Goal: Task Accomplishment & Management: Manage account settings

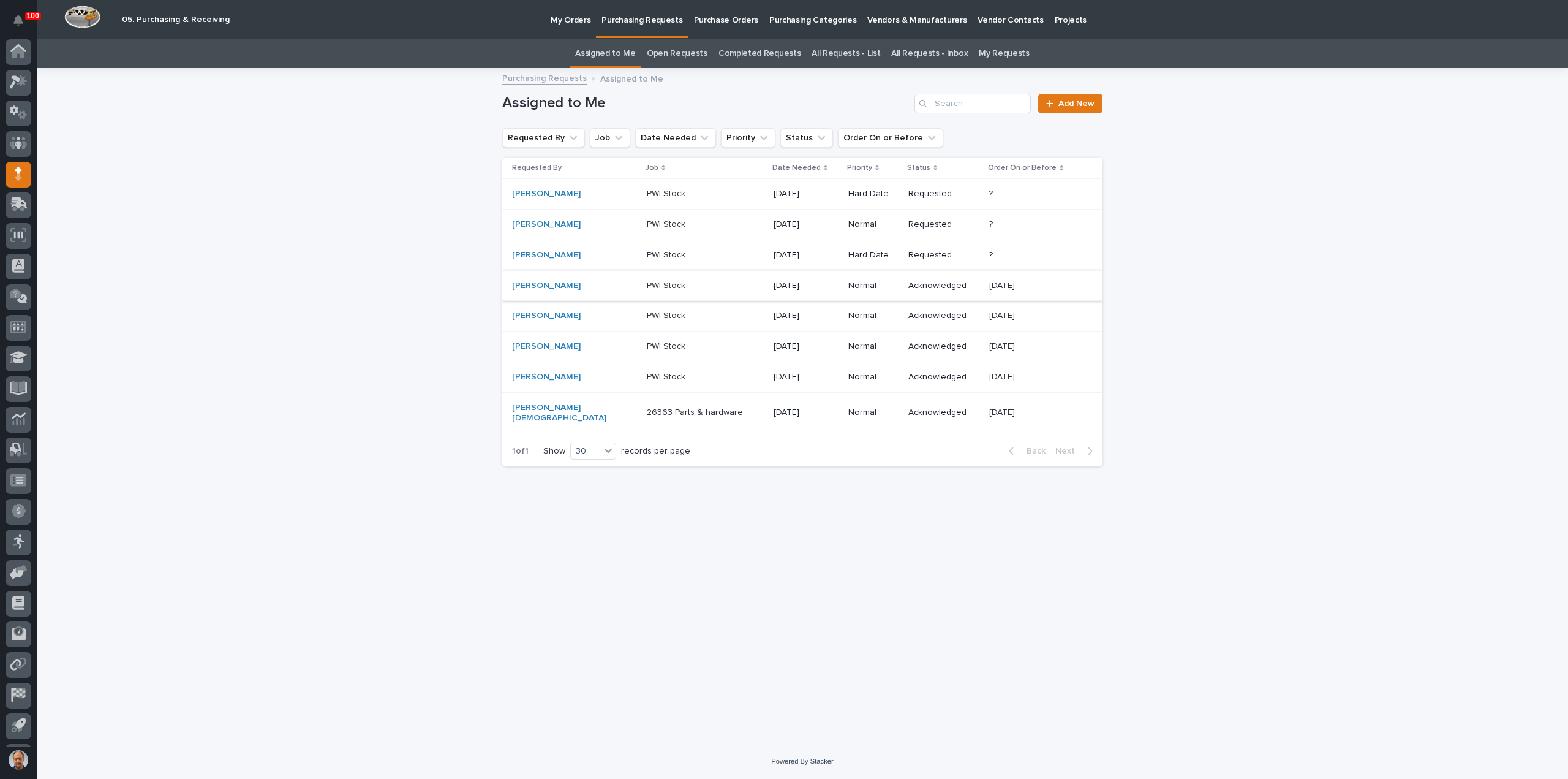
scroll to position [27, 0]
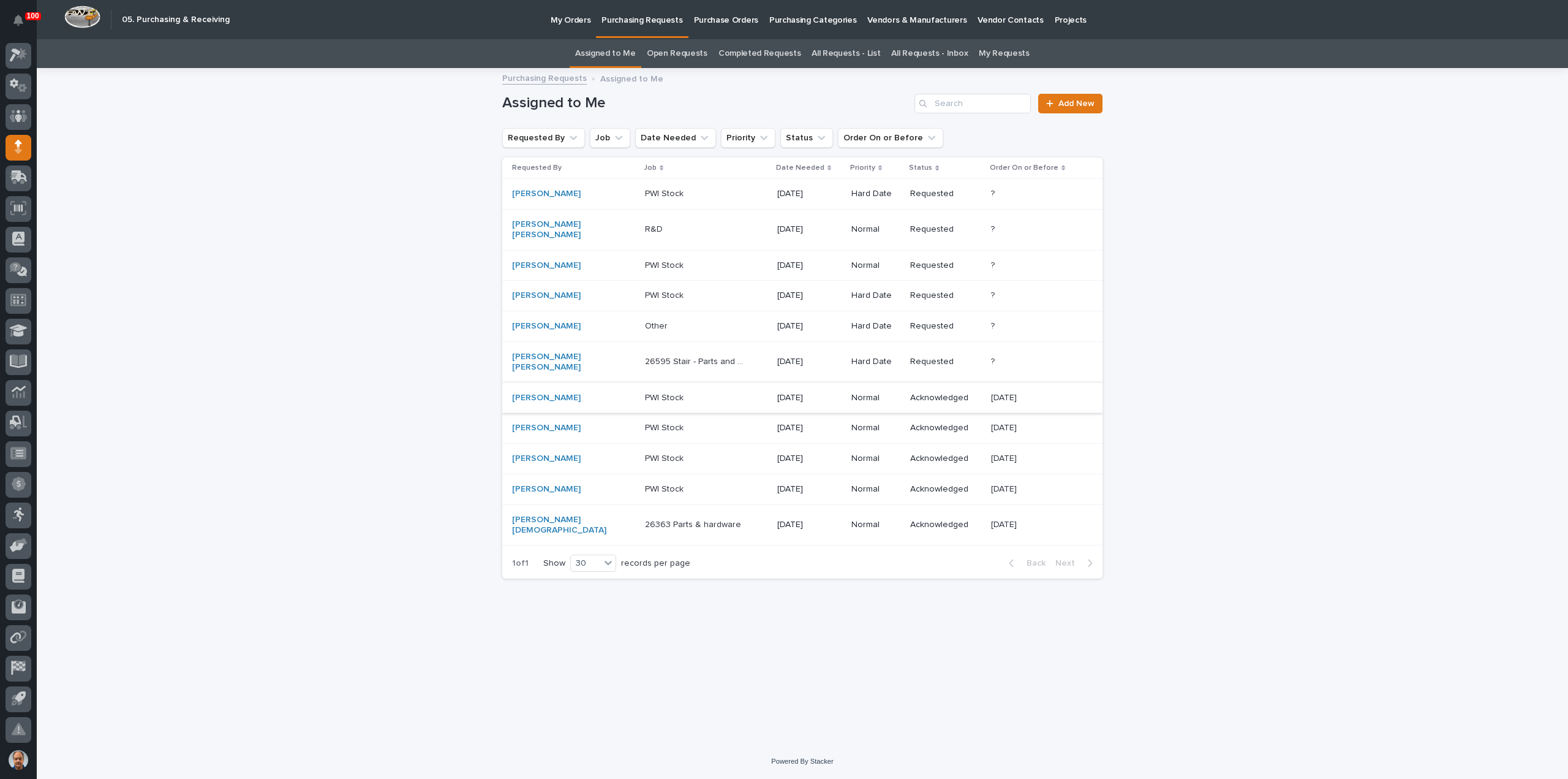
click at [701, 354] on p "26595 Stair - Parts and Hardwarwe" at bounding box center [698, 360] width 105 height 13
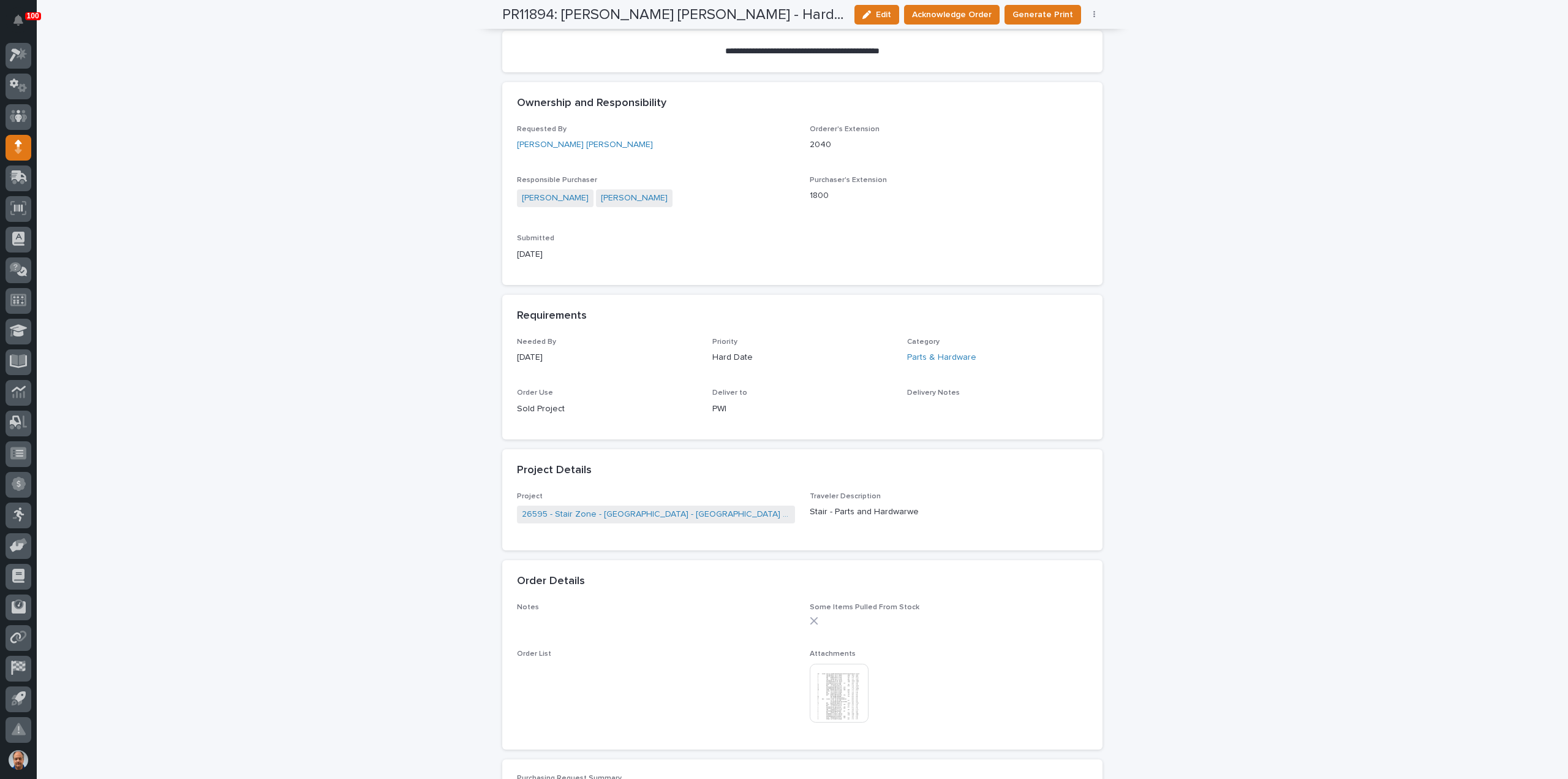
scroll to position [367, 0]
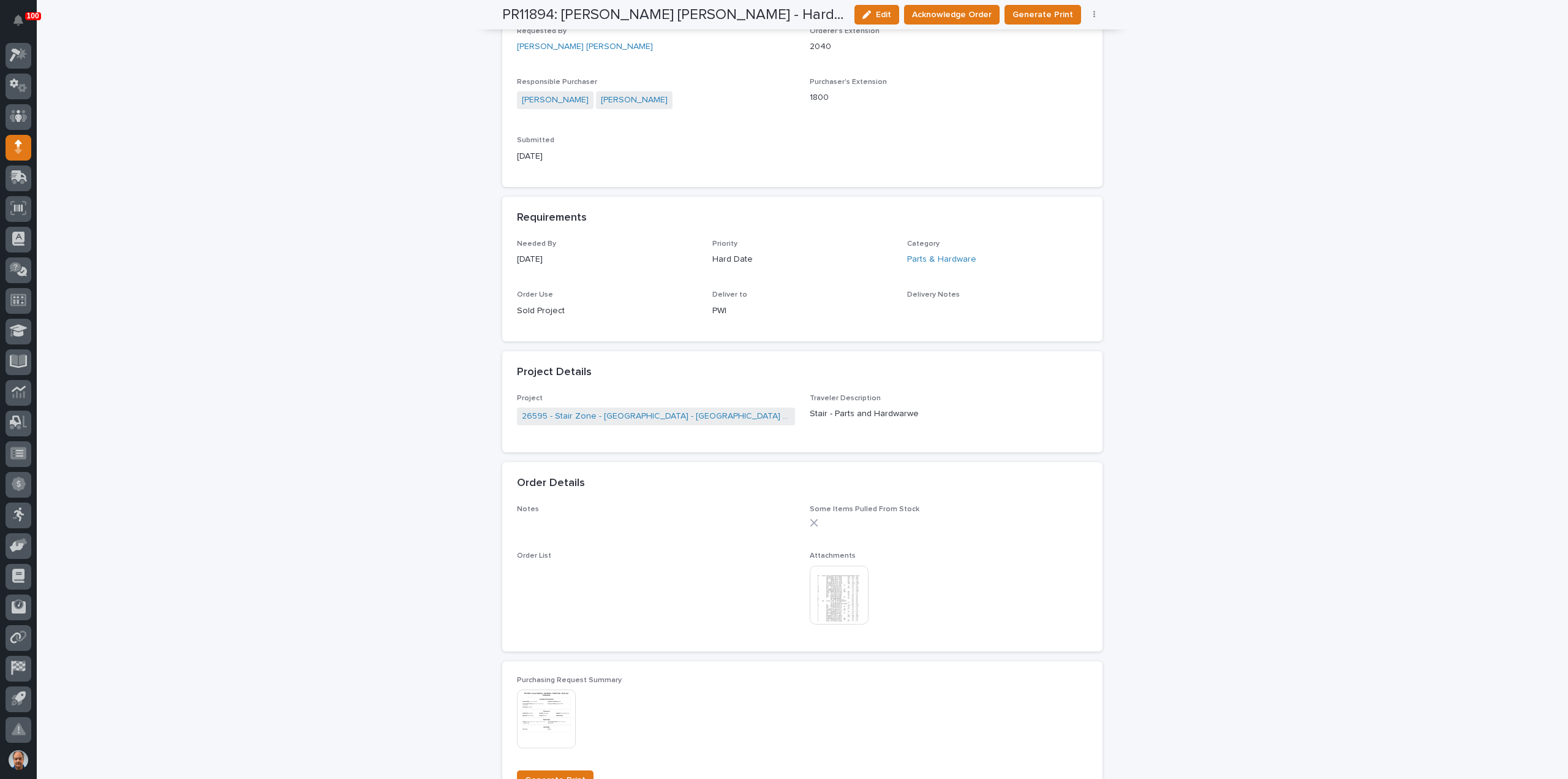
click at [846, 593] on img at bounding box center [839, 595] width 59 height 59
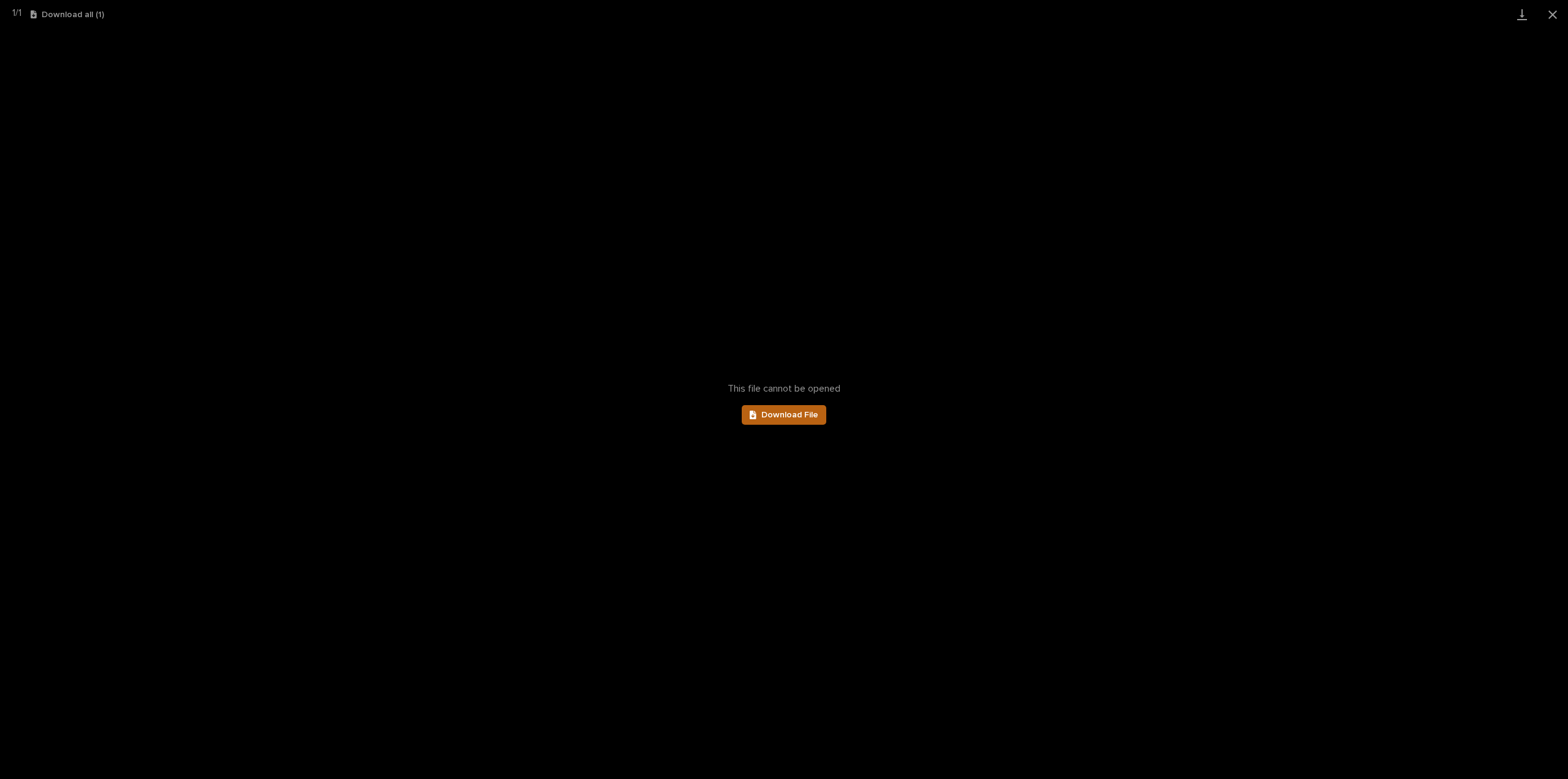
click at [802, 415] on span "Download File" at bounding box center [789, 415] width 57 height 9
click at [1551, 12] on button "Close gallery" at bounding box center [1552, 14] width 31 height 29
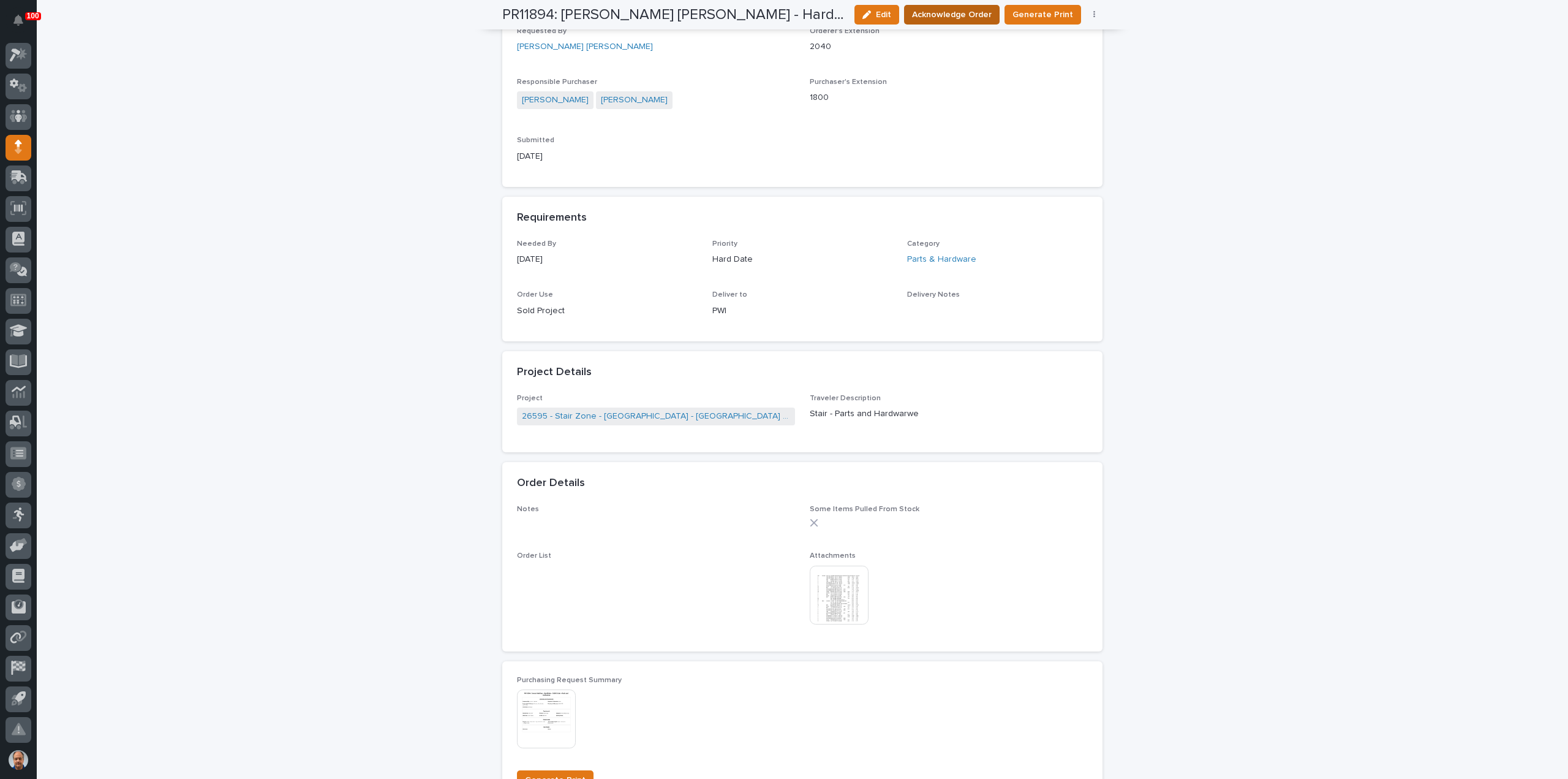
click at [958, 14] on span "Acknowledge Order" at bounding box center [952, 15] width 80 height 12
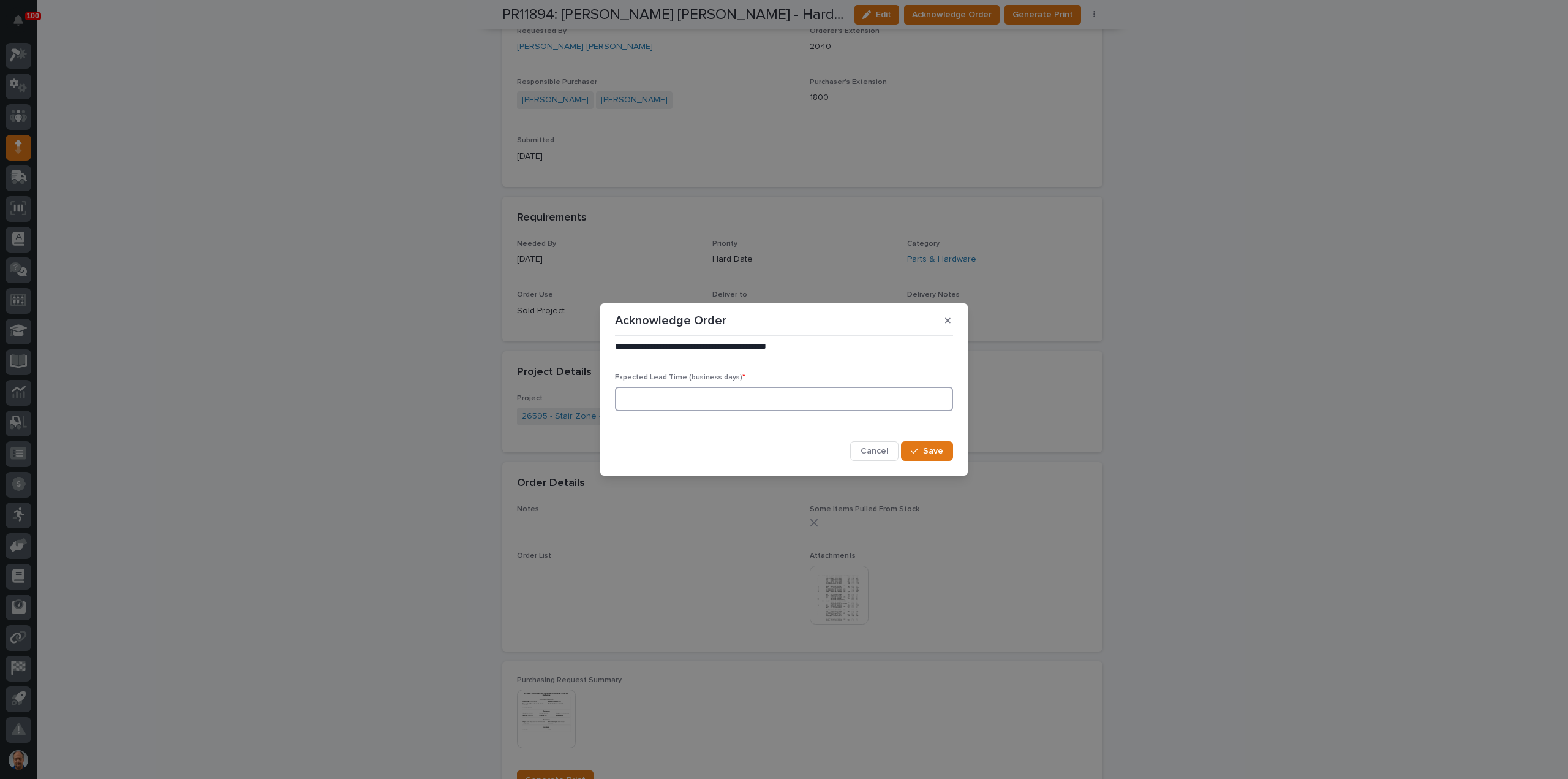
click at [741, 399] on input at bounding box center [784, 399] width 338 height 24
type input "0"
click at [916, 449] on icon "button" at bounding box center [915, 451] width 7 height 9
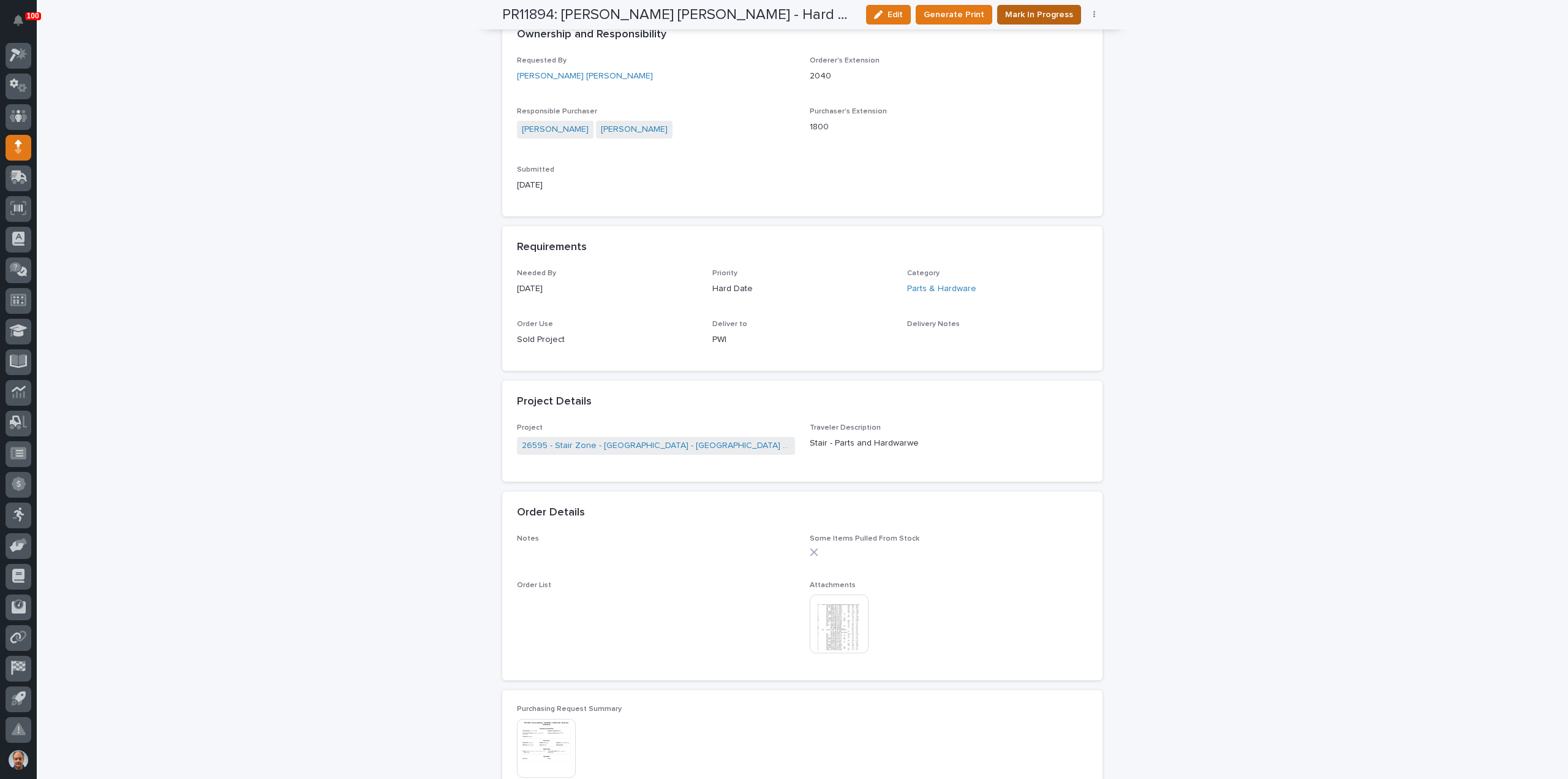
scroll to position [488, 0]
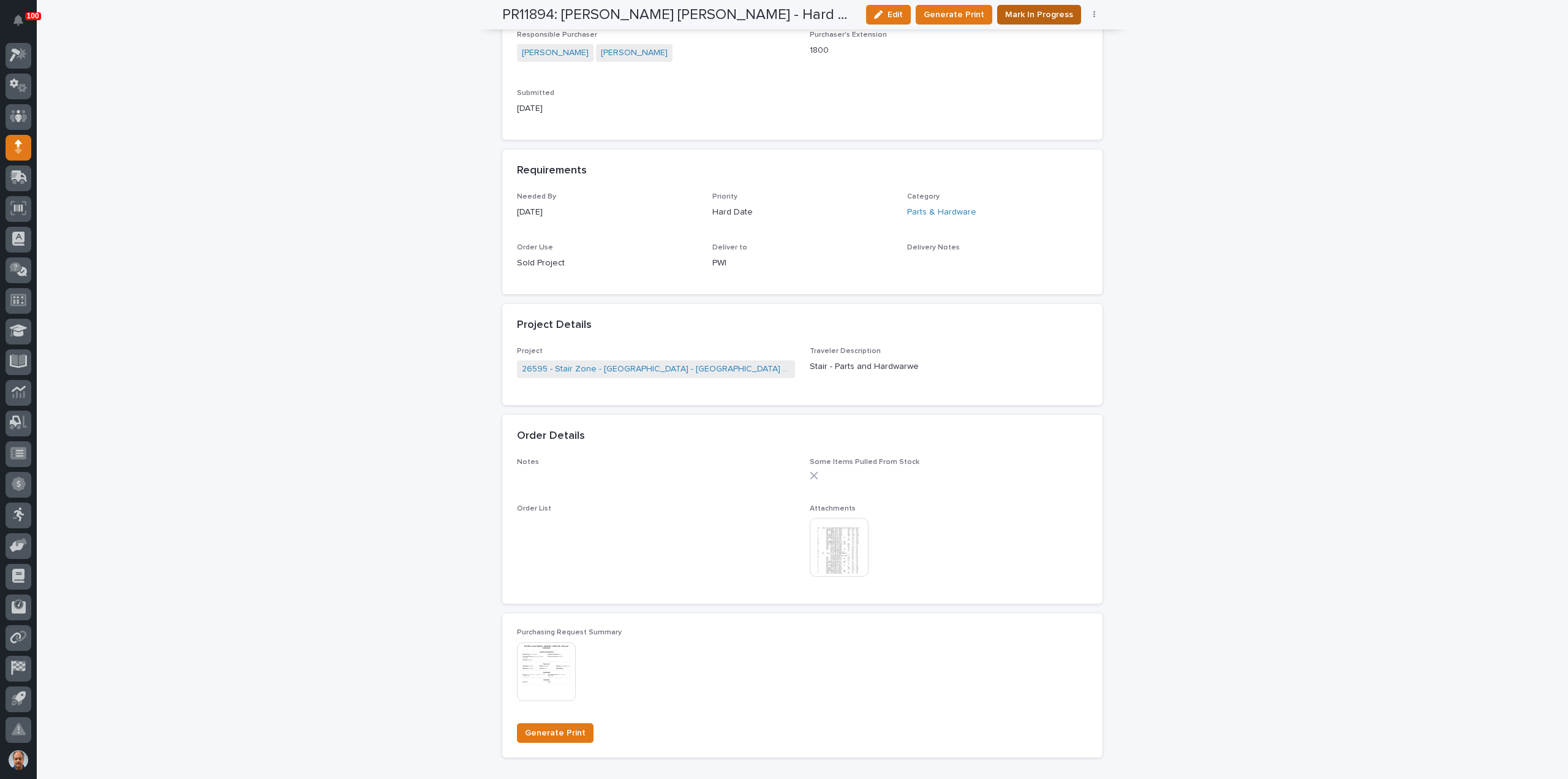
click at [1029, 11] on span "Mark In Progress" at bounding box center [1039, 15] width 68 height 12
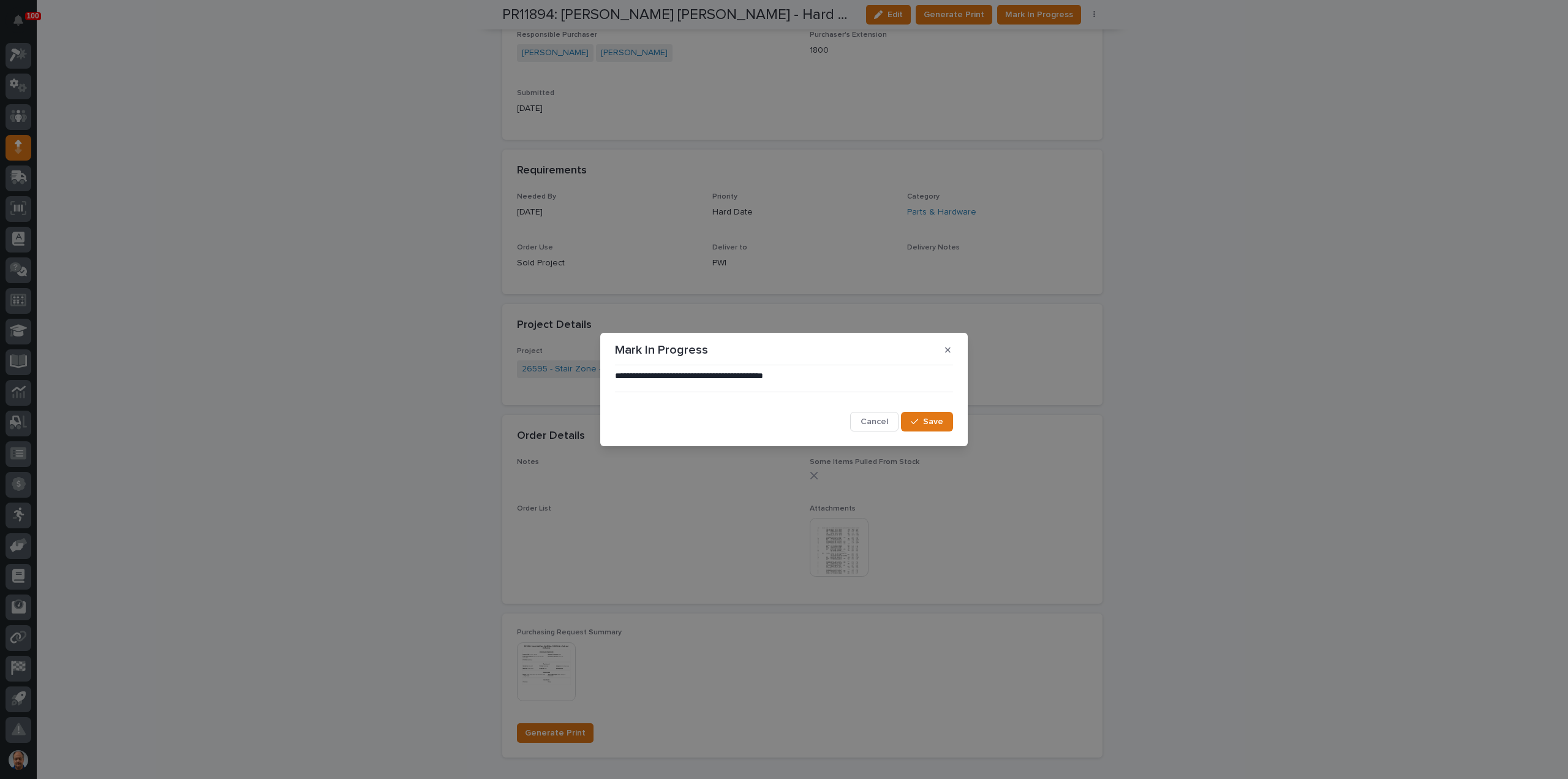
drag, startPoint x: 935, startPoint y: 418, endPoint x: 942, endPoint y: 407, distance: 13.0
click at [936, 416] on button "Save" at bounding box center [927, 421] width 52 height 19
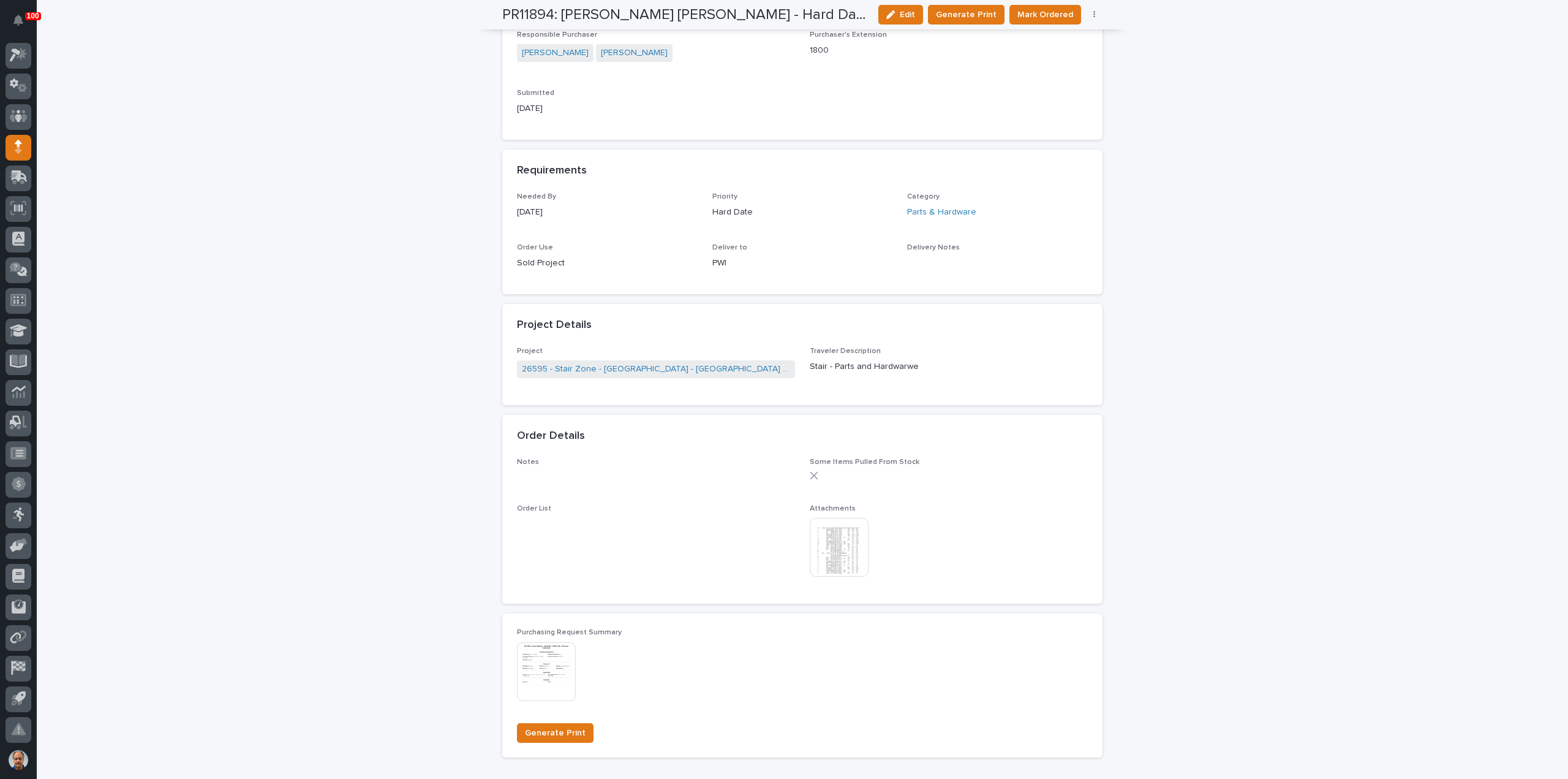
click at [1048, 14] on span "Mark Ordered" at bounding box center [1045, 15] width 55 height 12
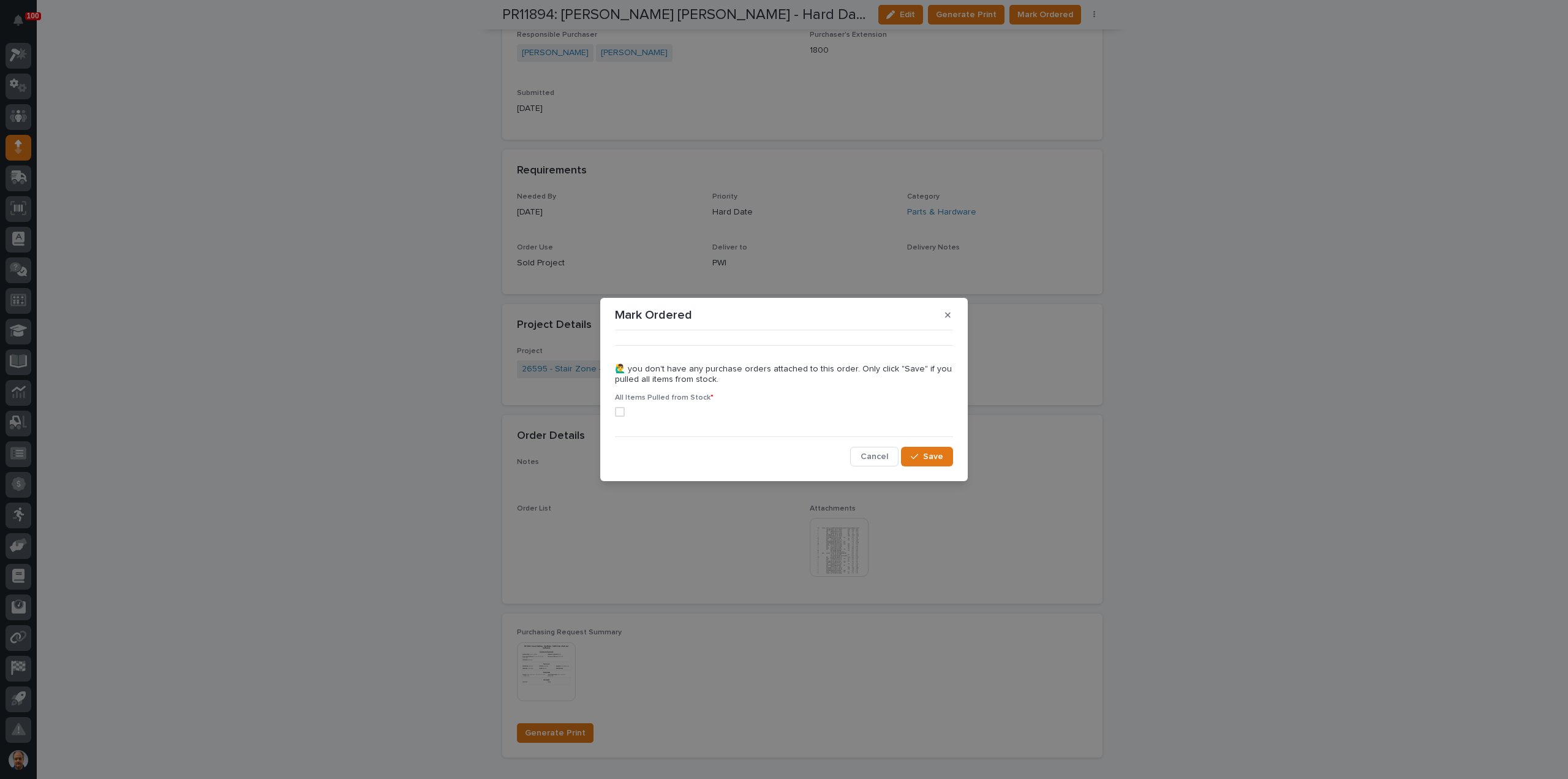
click at [622, 410] on span at bounding box center [620, 412] width 10 height 10
click at [945, 454] on button "Save" at bounding box center [927, 456] width 52 height 19
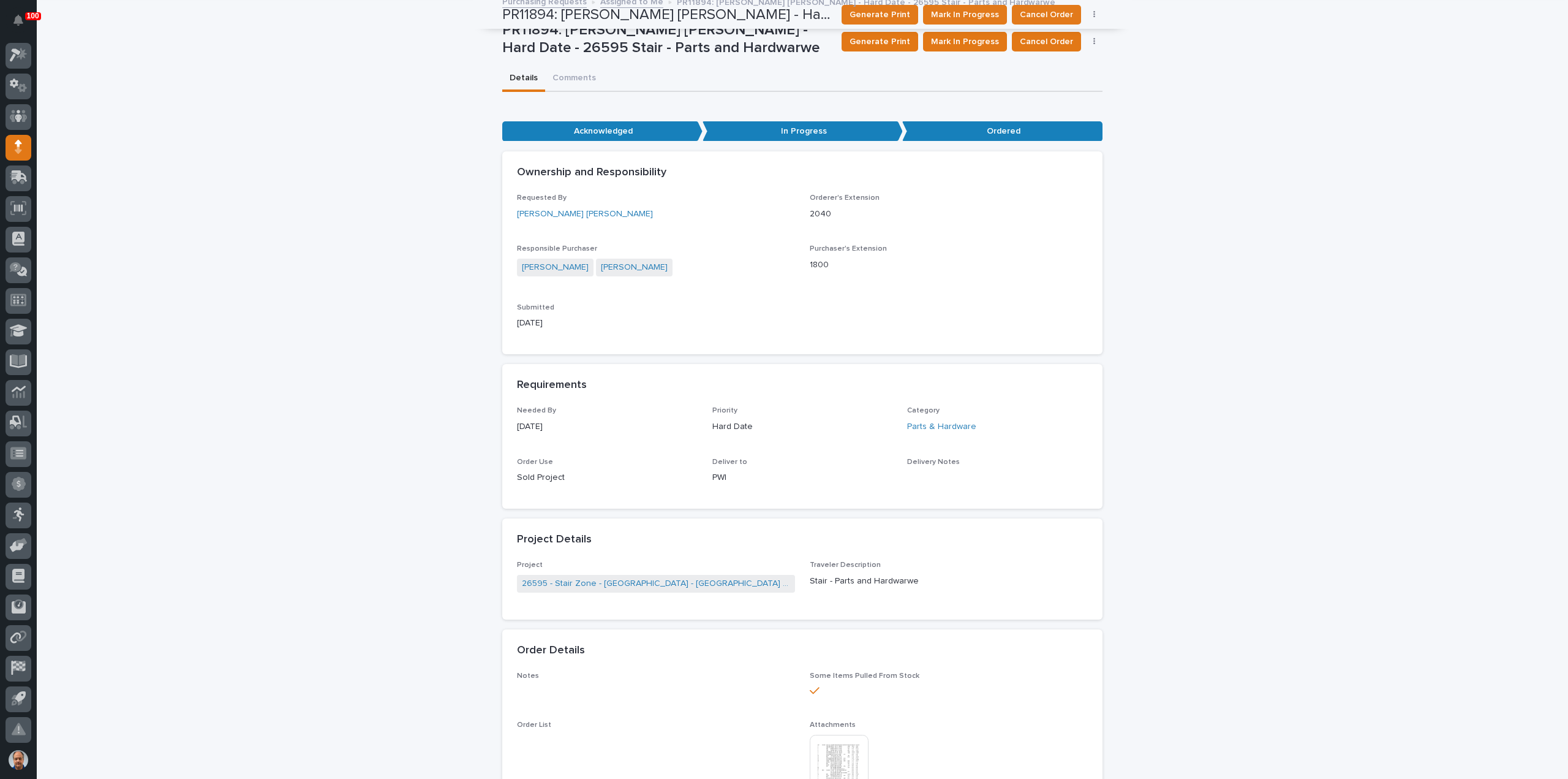
scroll to position [0, 0]
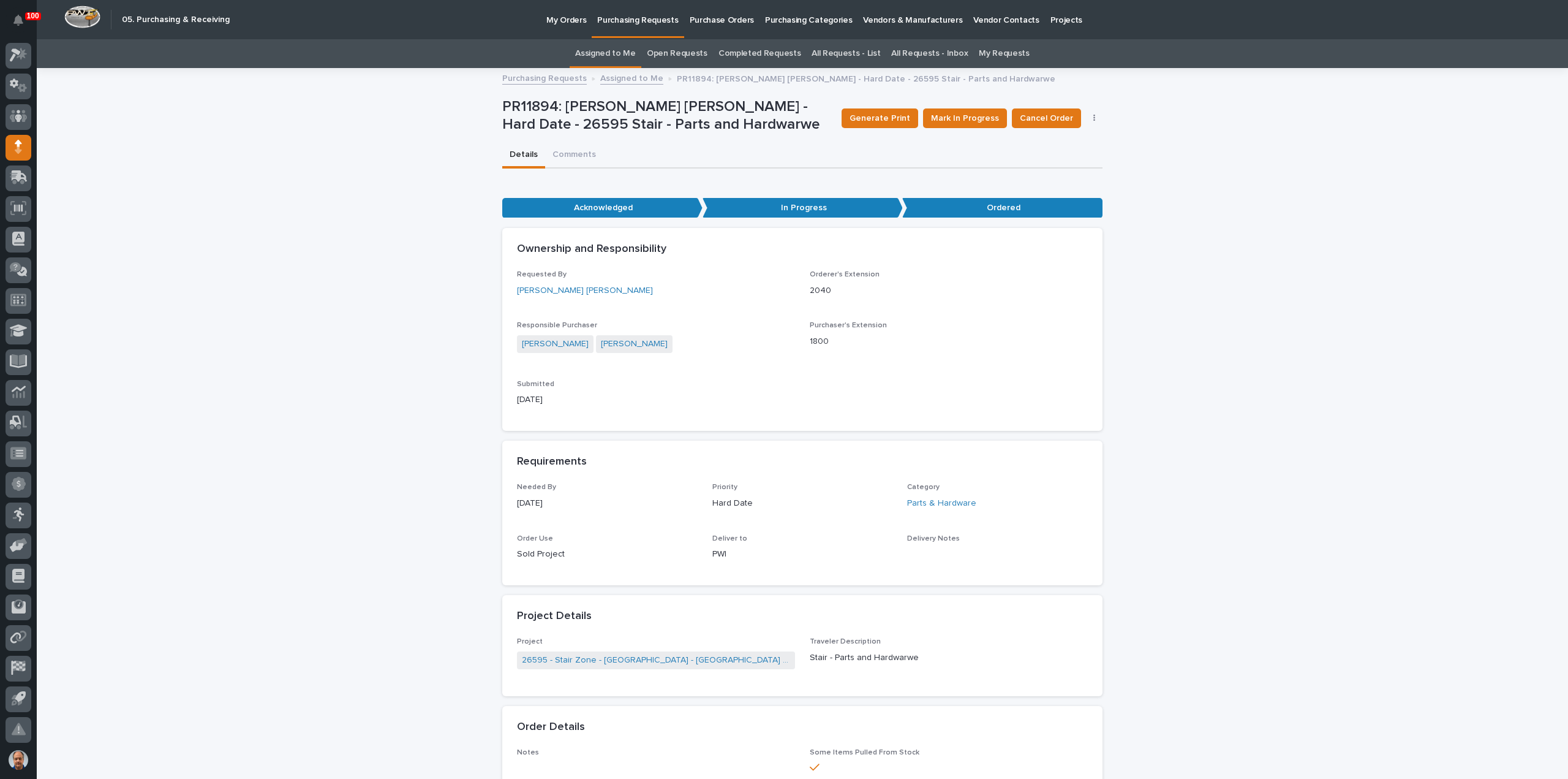
click at [643, 20] on p "Purchasing Requests" at bounding box center [638, 12] width 81 height 26
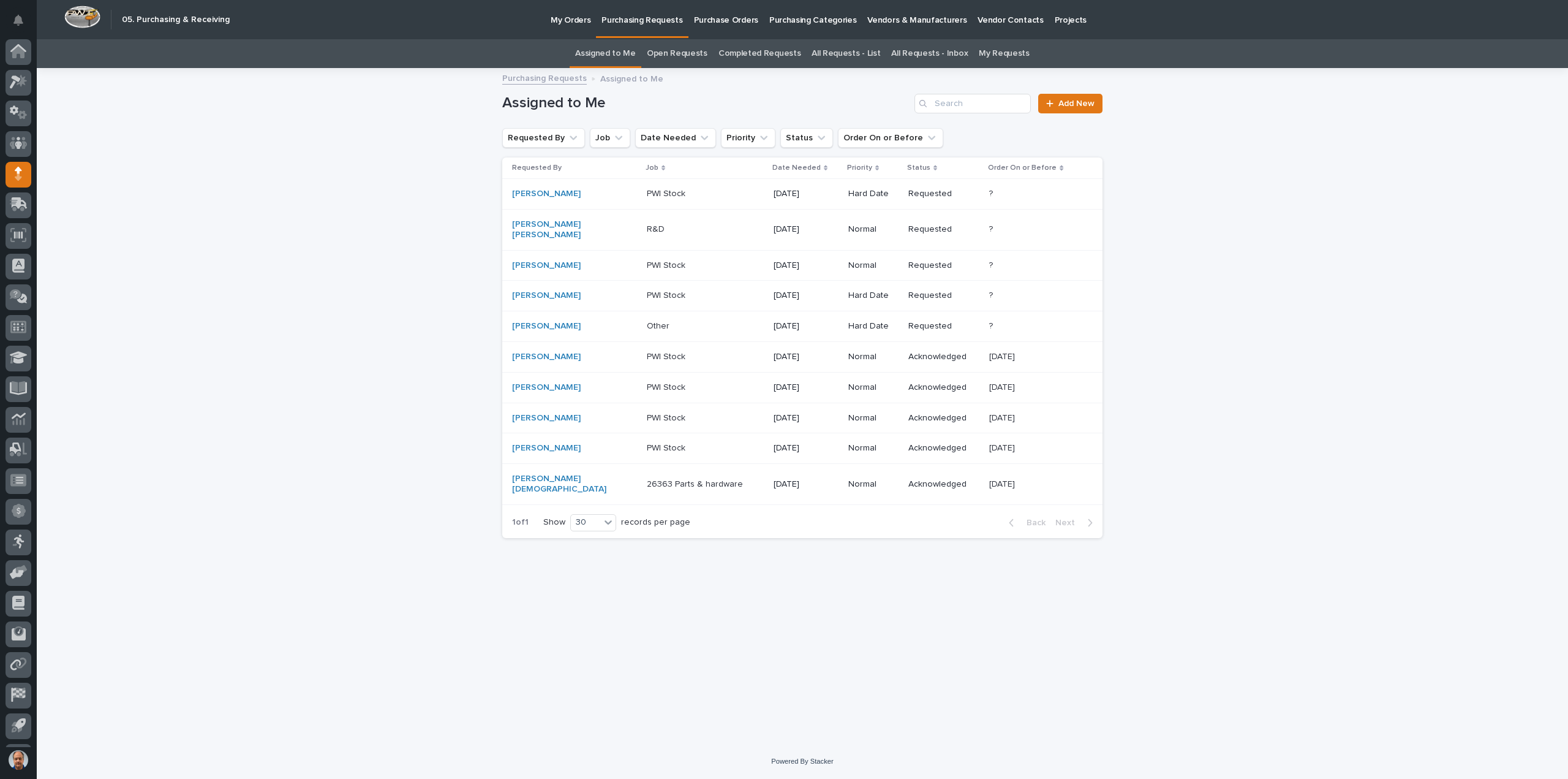
scroll to position [27, 0]
click at [647, 319] on p "Other" at bounding box center [659, 325] width 25 height 13
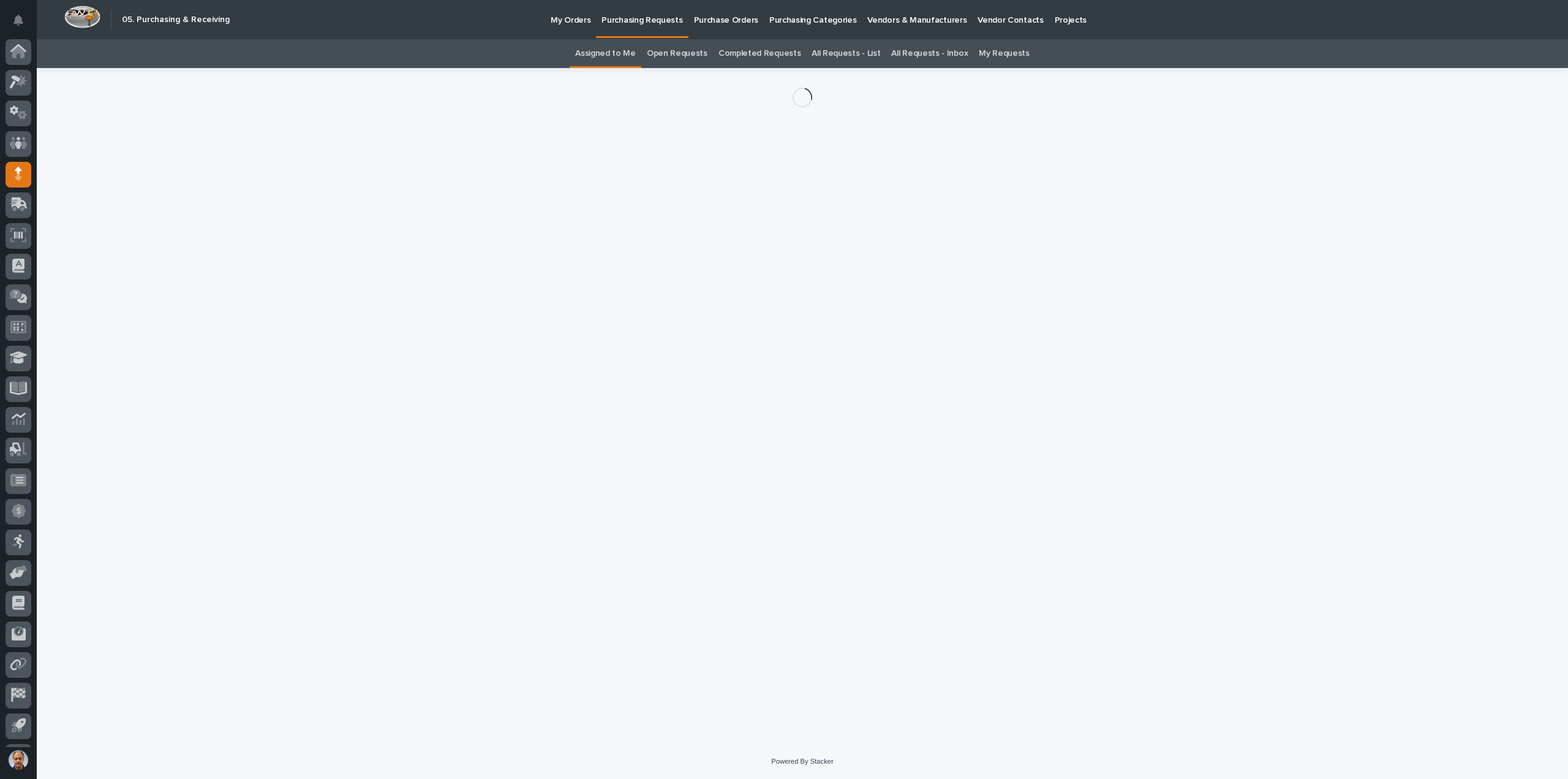
scroll to position [27, 0]
